Goal: Task Accomplishment & Management: Manage account settings

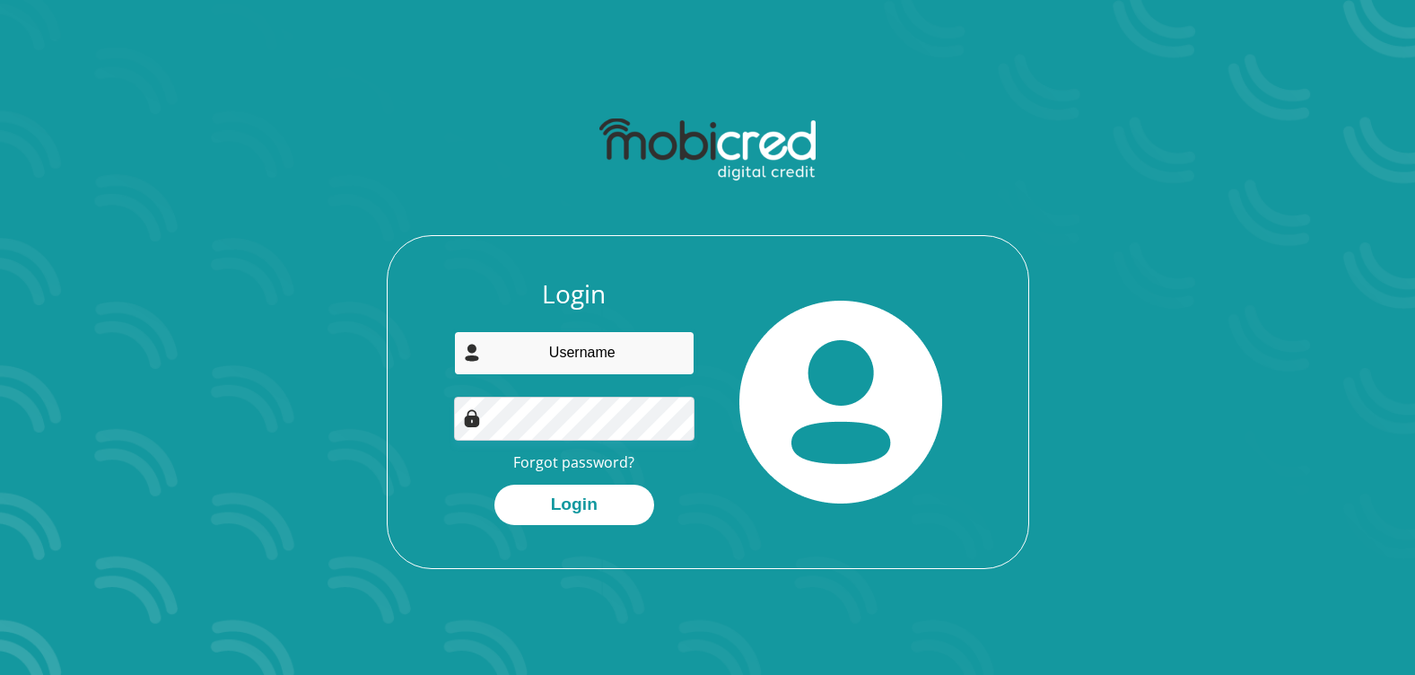
click at [537, 363] on input "email" at bounding box center [574, 353] width 241 height 44
type input "falsemotion3@gmail.com"
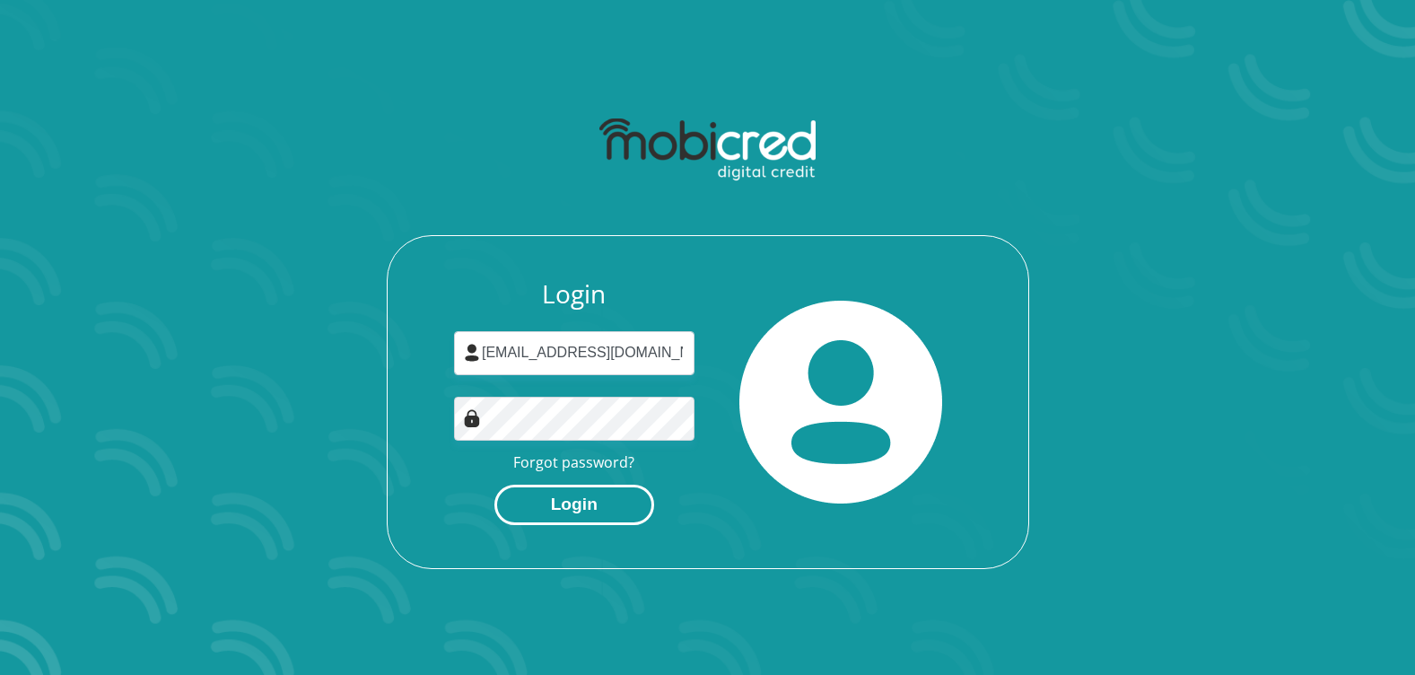
click at [617, 502] on button "Login" at bounding box center [575, 505] width 160 height 40
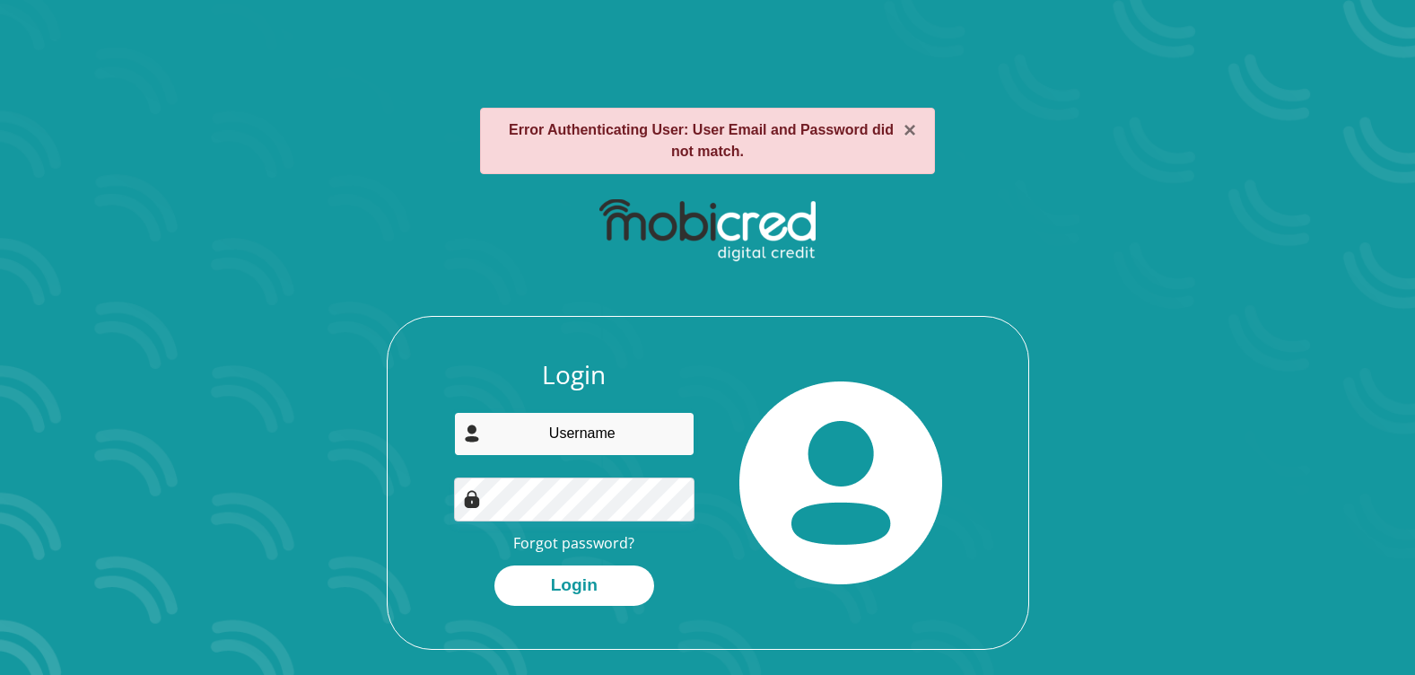
click at [545, 443] on input "email" at bounding box center [574, 434] width 241 height 44
type input "[EMAIL_ADDRESS][DOMAIN_NAME]"
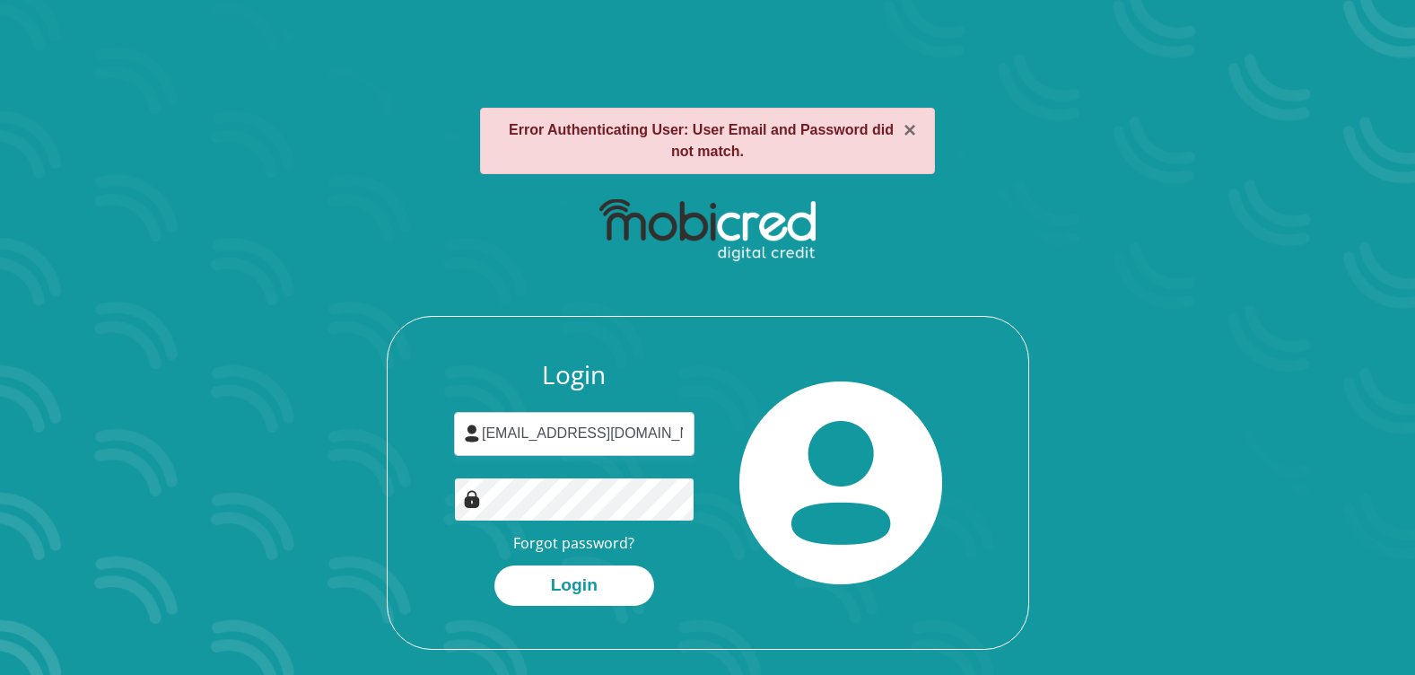
click at [495, 565] on button "Login" at bounding box center [575, 585] width 160 height 40
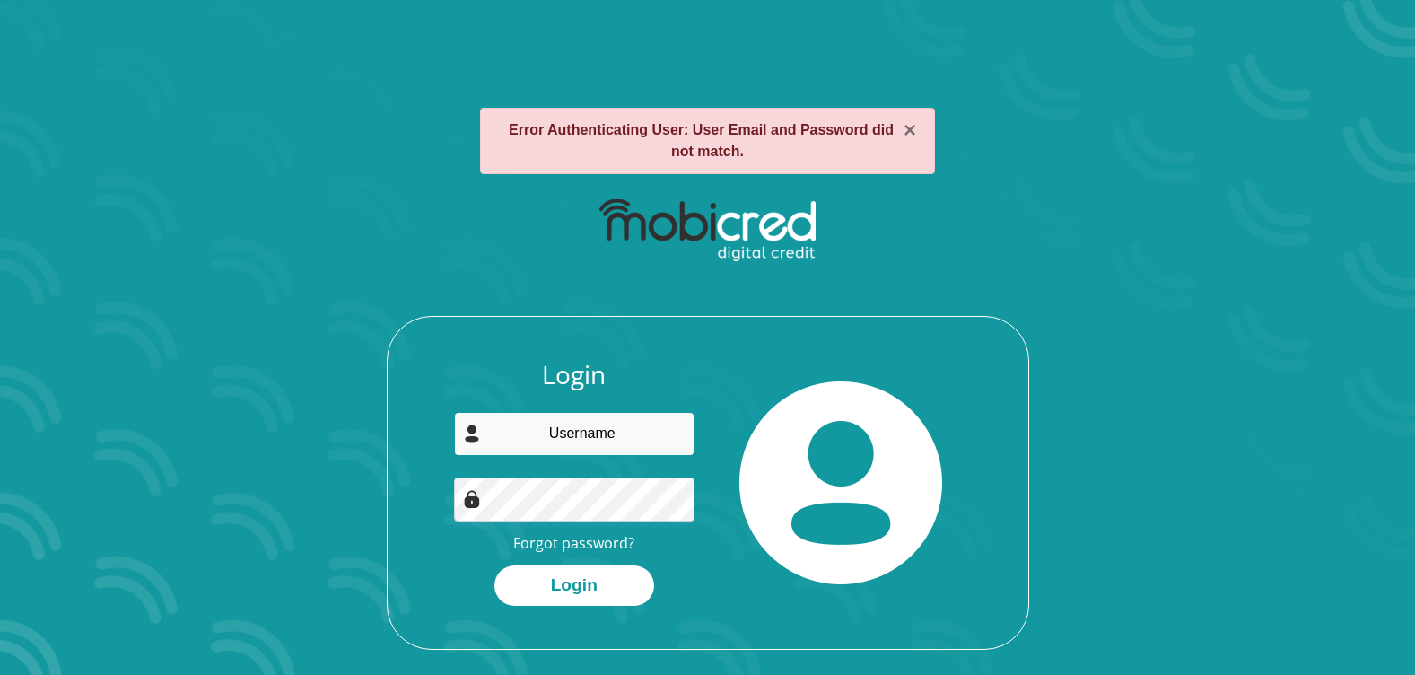
click at [603, 436] on input "email" at bounding box center [574, 434] width 241 height 44
type input "siyamkholo7@gmail.com"
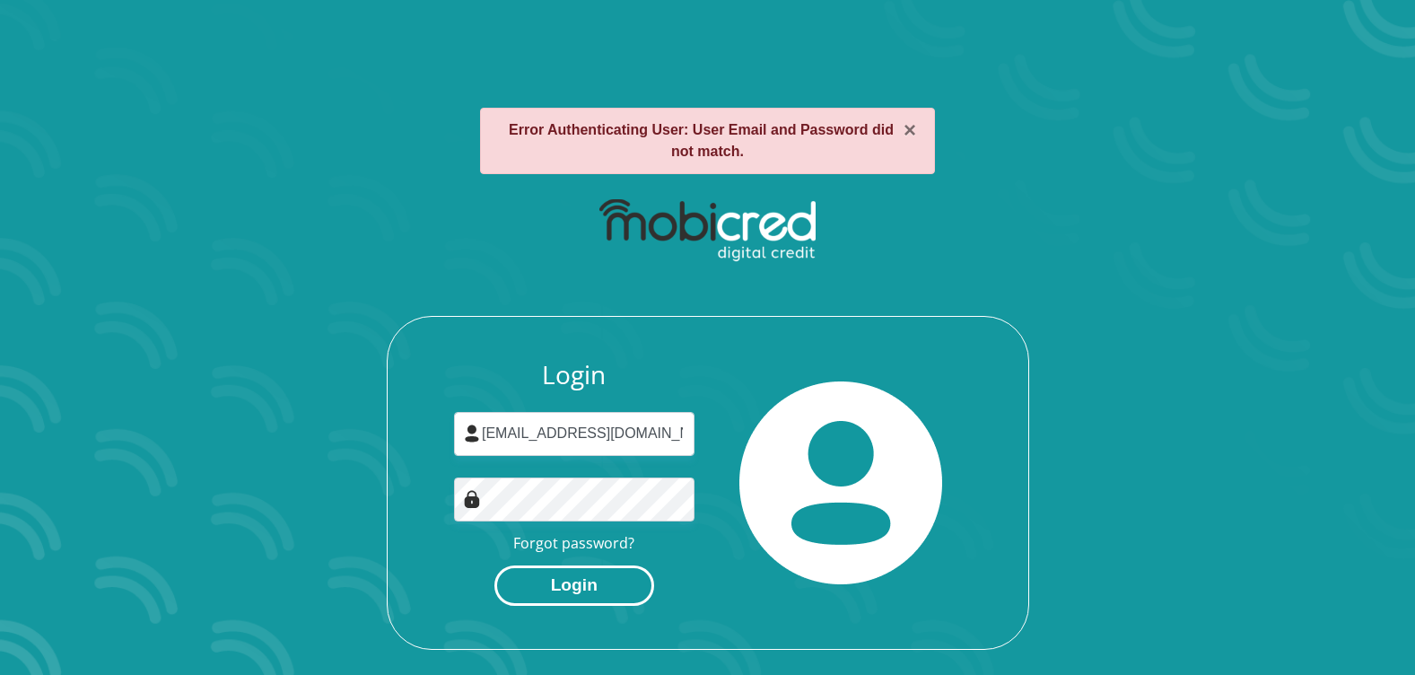
click at [584, 588] on button "Login" at bounding box center [575, 585] width 160 height 40
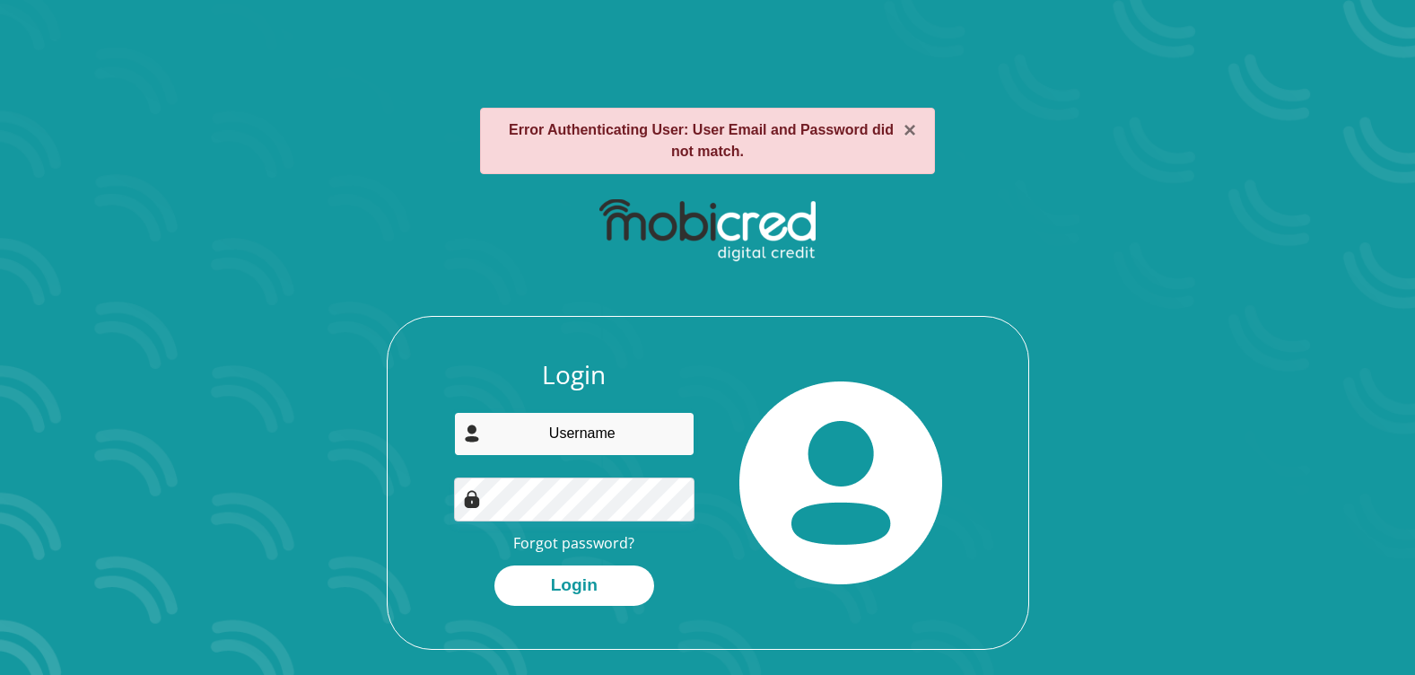
click at [626, 419] on input "email" at bounding box center [574, 434] width 241 height 44
type input "falsemotion3@gmail.com"
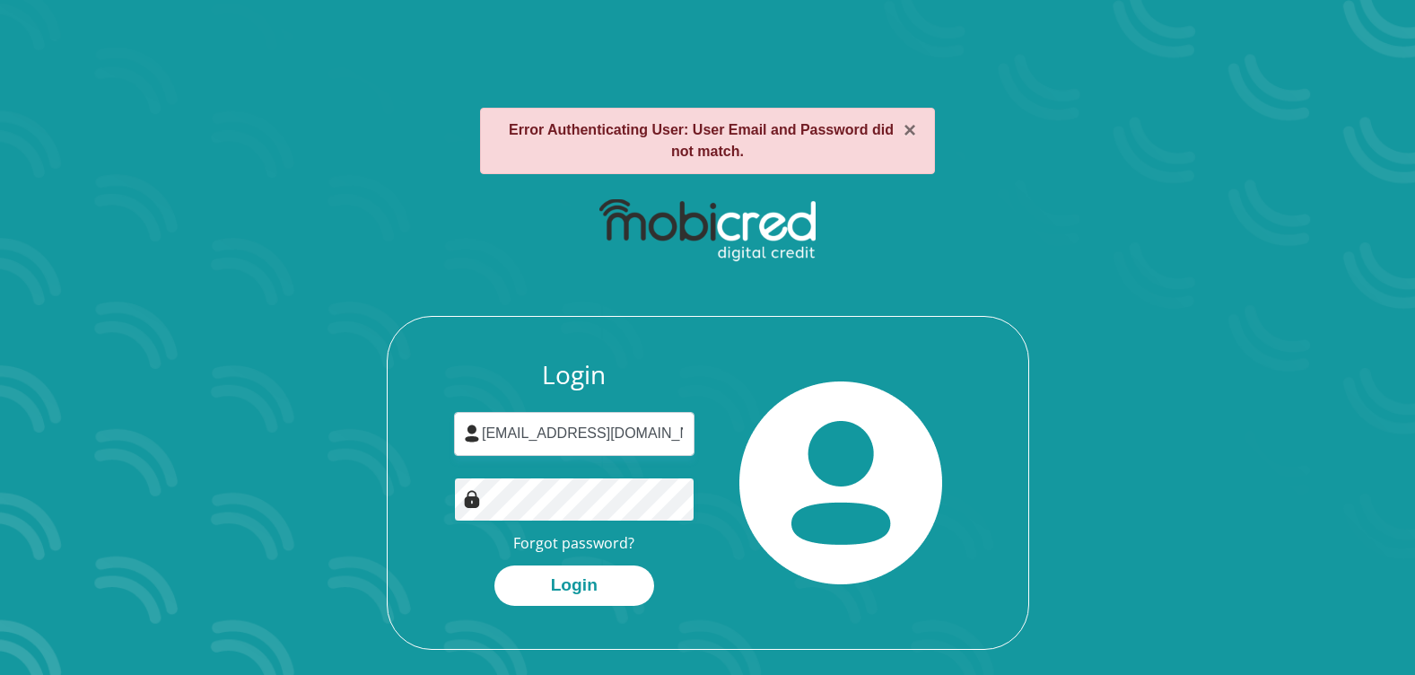
click at [495, 565] on button "Login" at bounding box center [575, 585] width 160 height 40
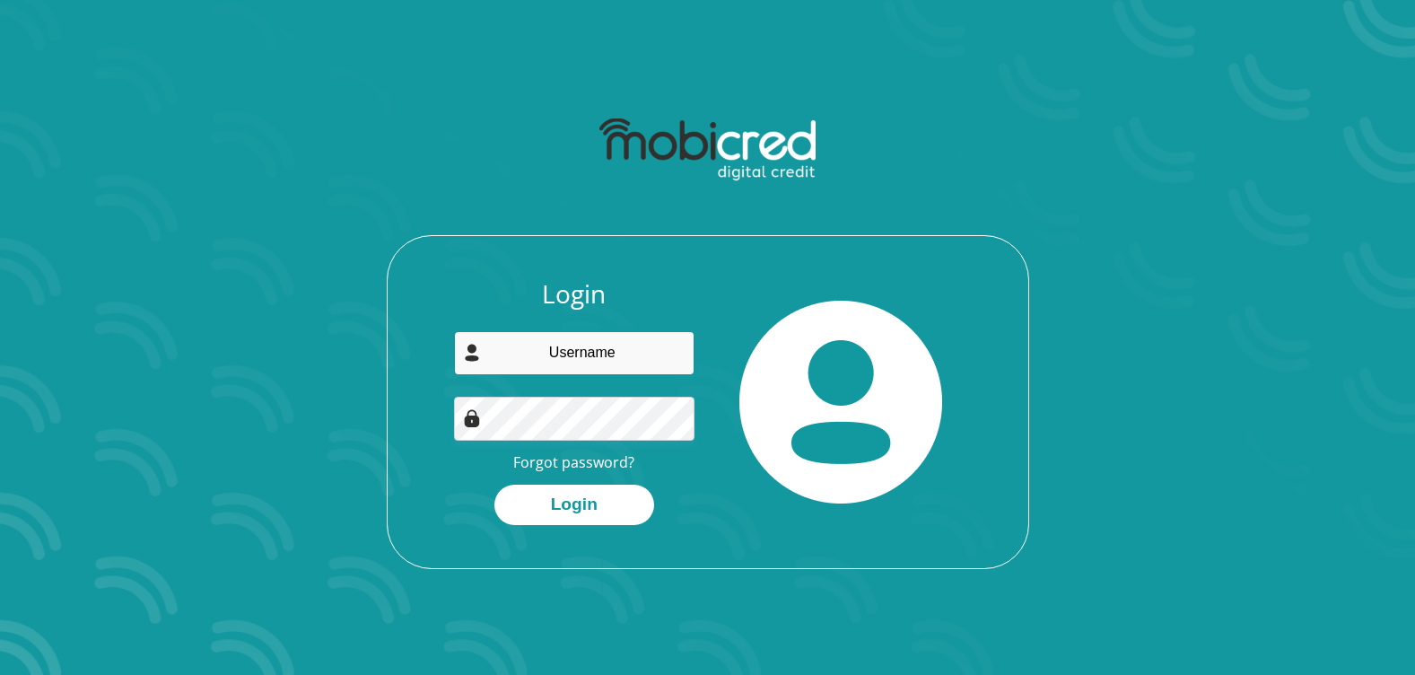
click at [606, 358] on input "email" at bounding box center [574, 353] width 241 height 44
type input "falsemotion3@gmail.com"
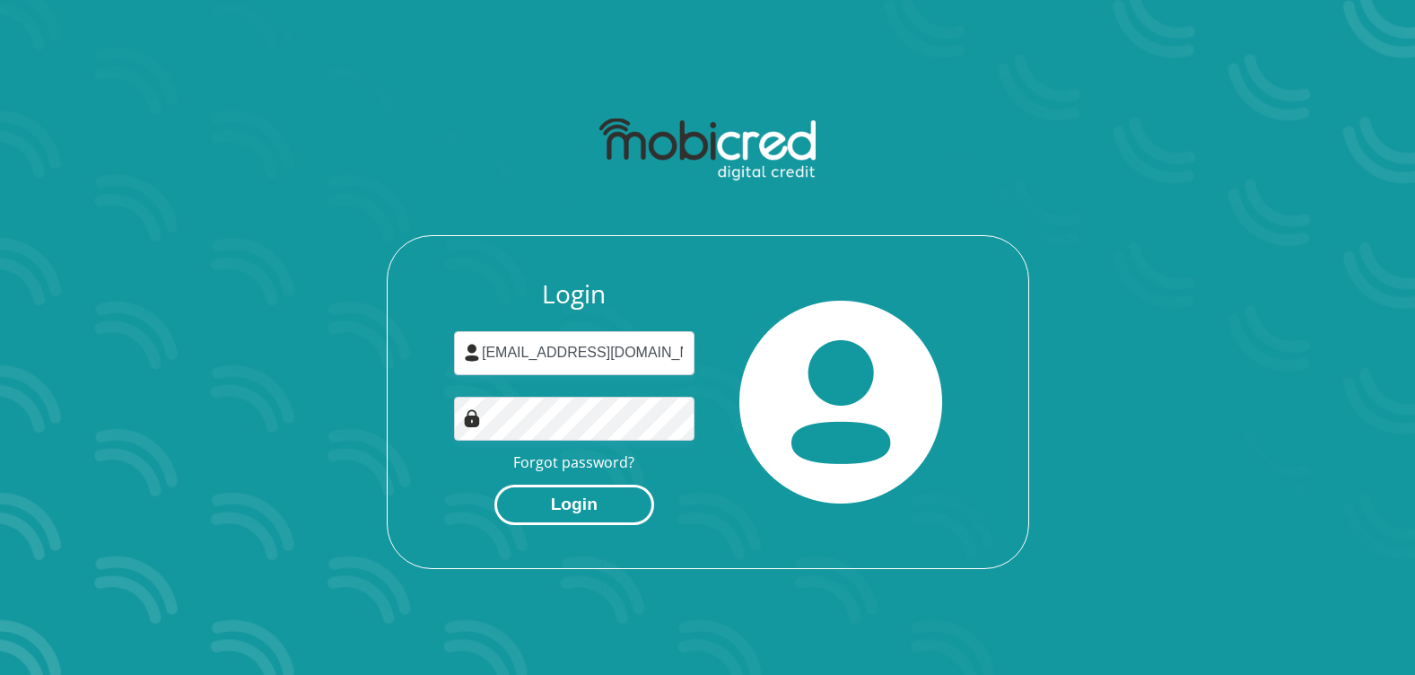
click at [581, 504] on button "Login" at bounding box center [575, 505] width 160 height 40
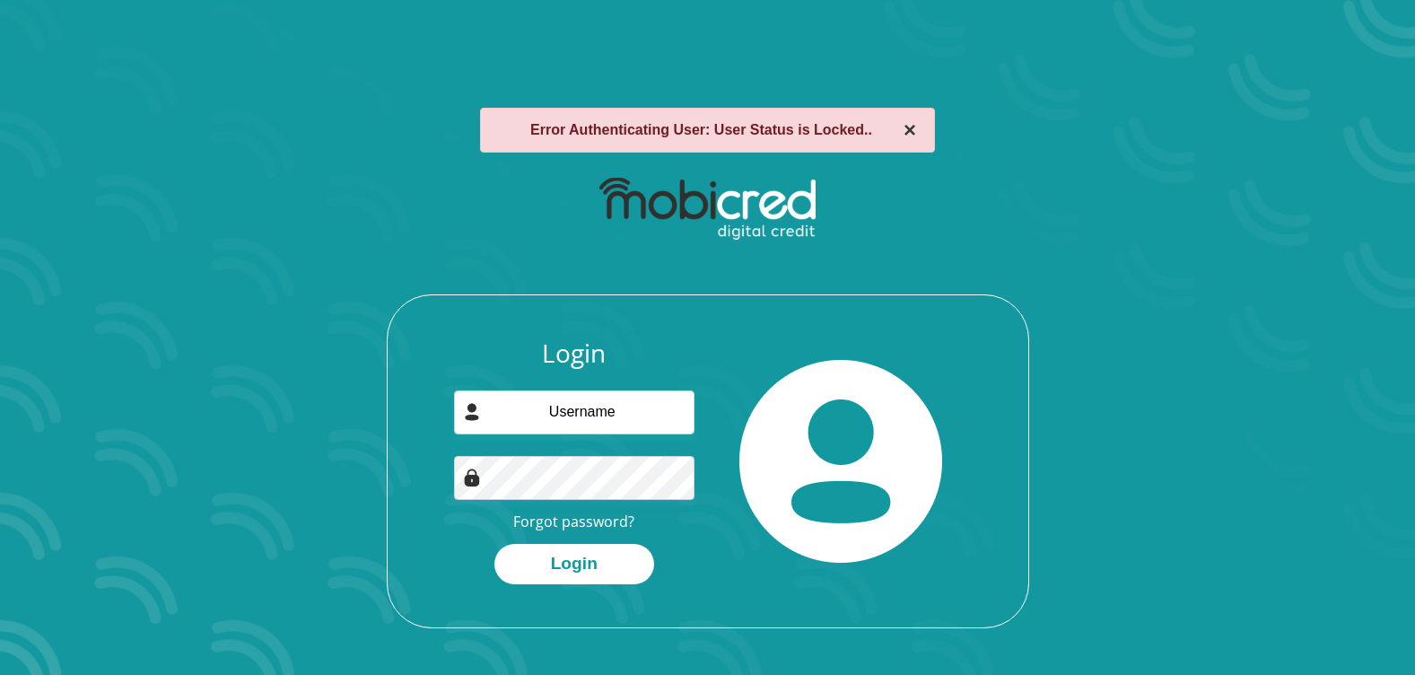
click at [915, 132] on button "×" at bounding box center [910, 130] width 13 height 22
